Goal: Navigation & Orientation: Find specific page/section

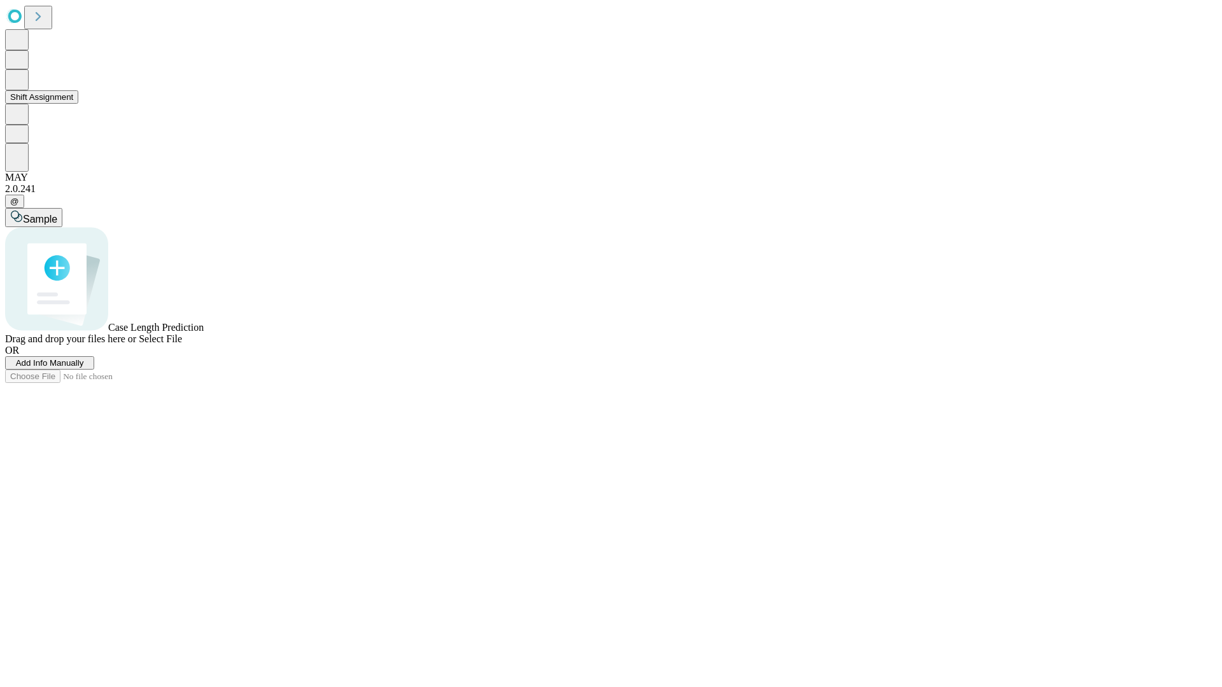
click at [78, 104] on button "Shift Assignment" at bounding box center [41, 96] width 73 height 13
